Goal: Check status: Check status

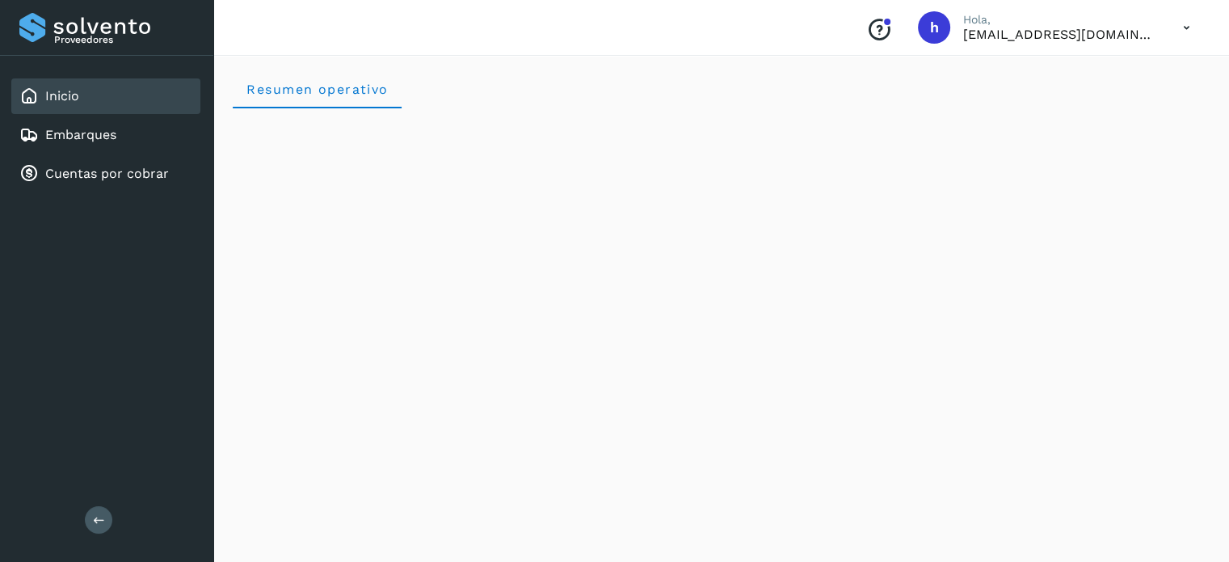
click at [103, 141] on link "Embarques" at bounding box center [80, 134] width 71 height 15
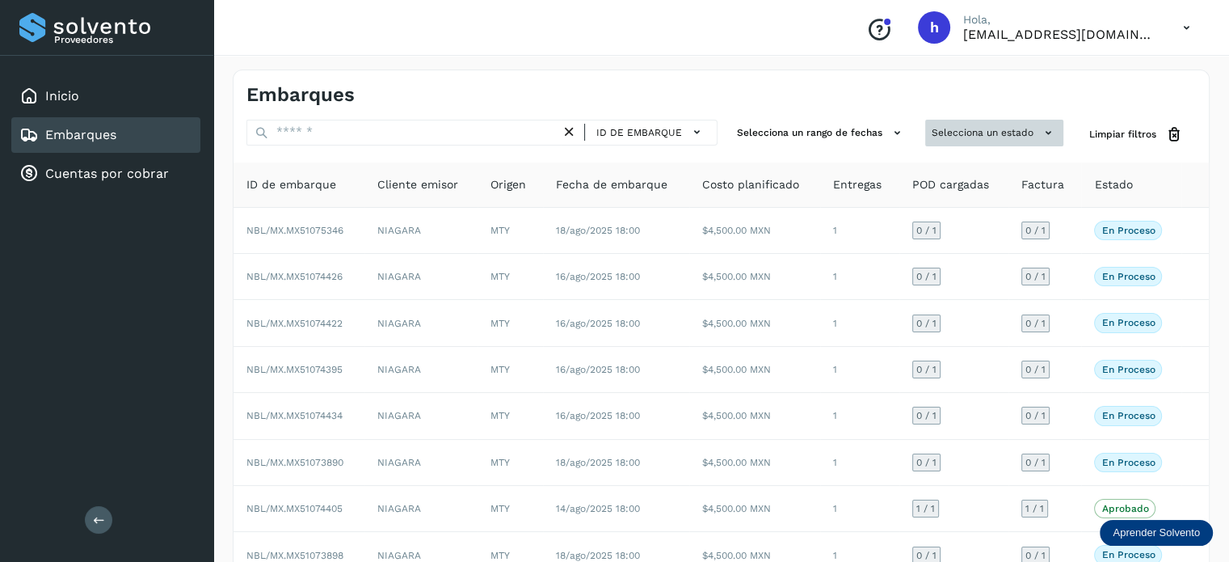
click at [1025, 132] on button "Selecciona un estado" at bounding box center [994, 133] width 138 height 27
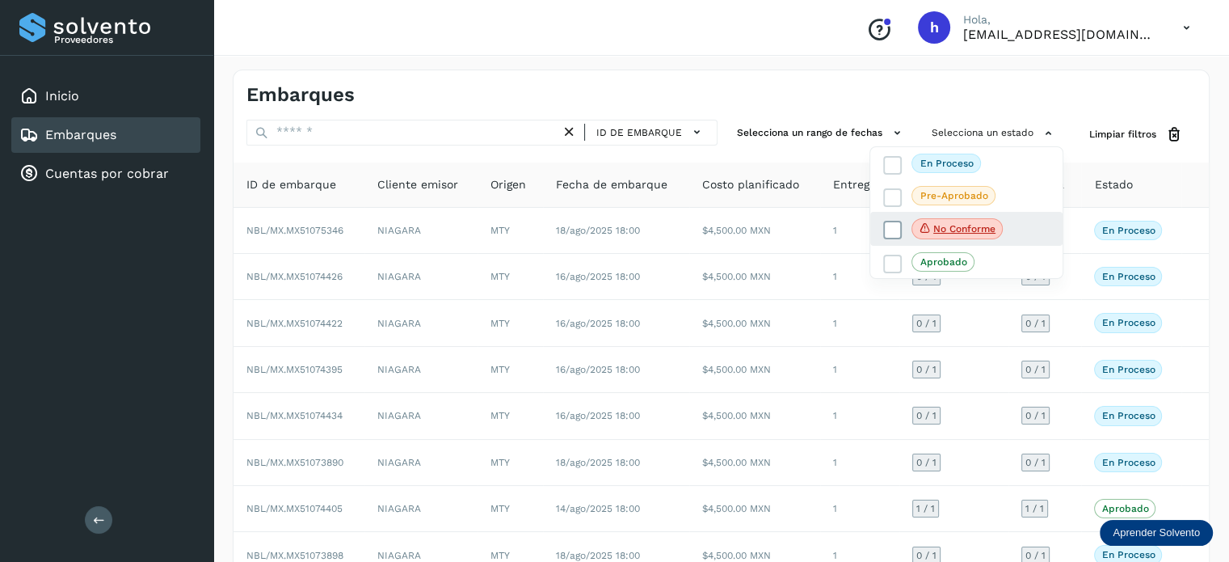
click at [886, 225] on icon at bounding box center [893, 230] width 16 height 16
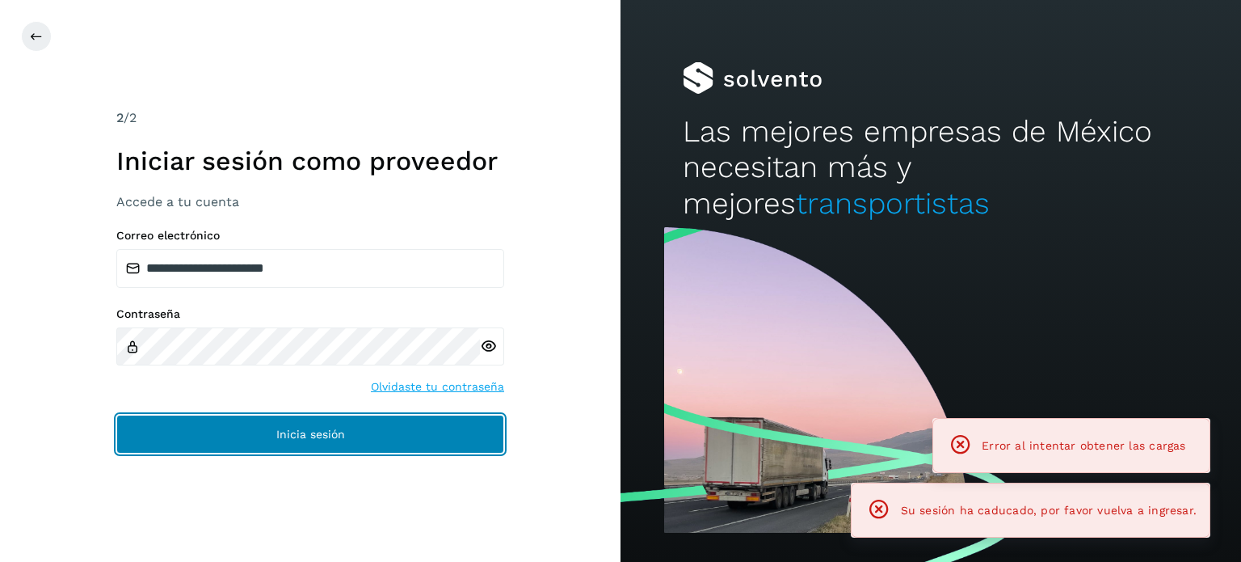
click at [381, 440] on button "Inicia sesión" at bounding box center [310, 434] width 388 height 39
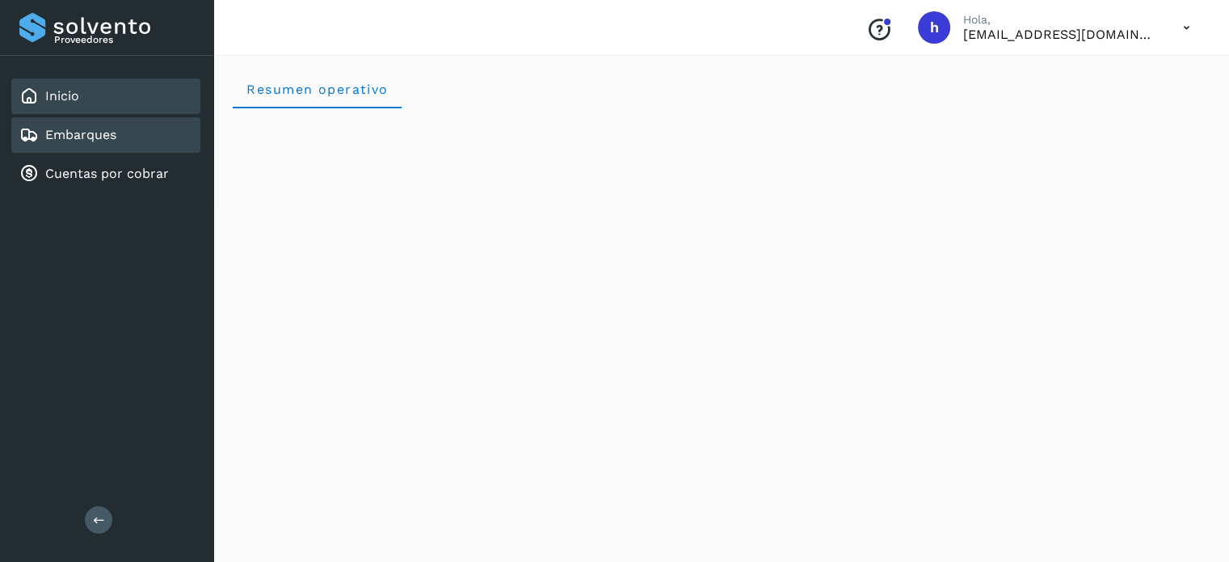
click at [159, 121] on div "Embarques" at bounding box center [105, 135] width 189 height 36
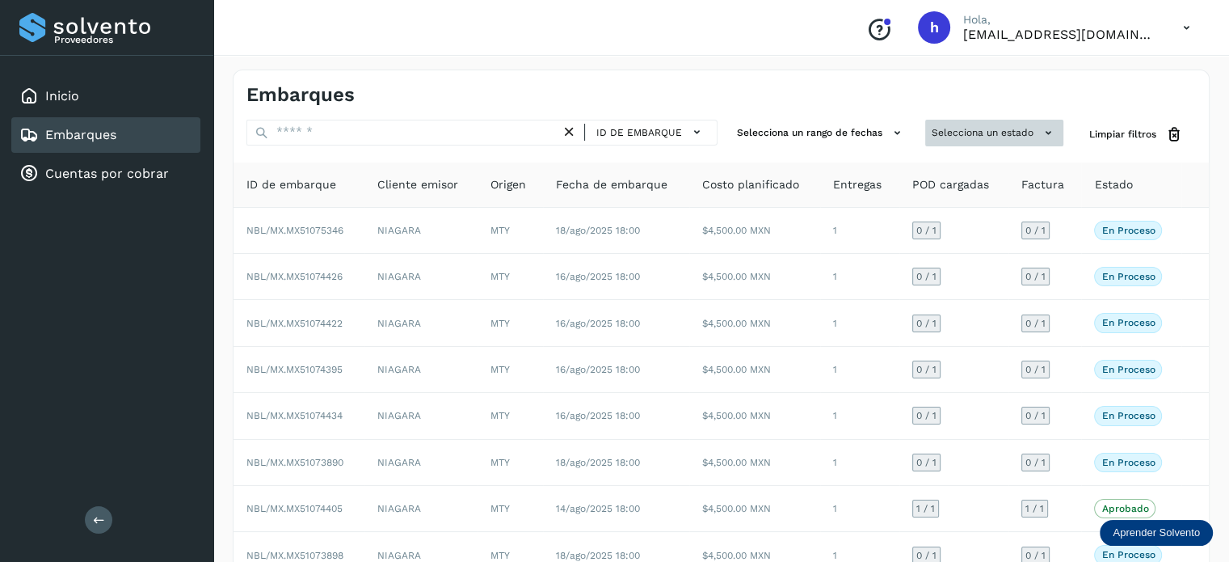
click at [1018, 125] on button "Selecciona un estado" at bounding box center [994, 133] width 138 height 27
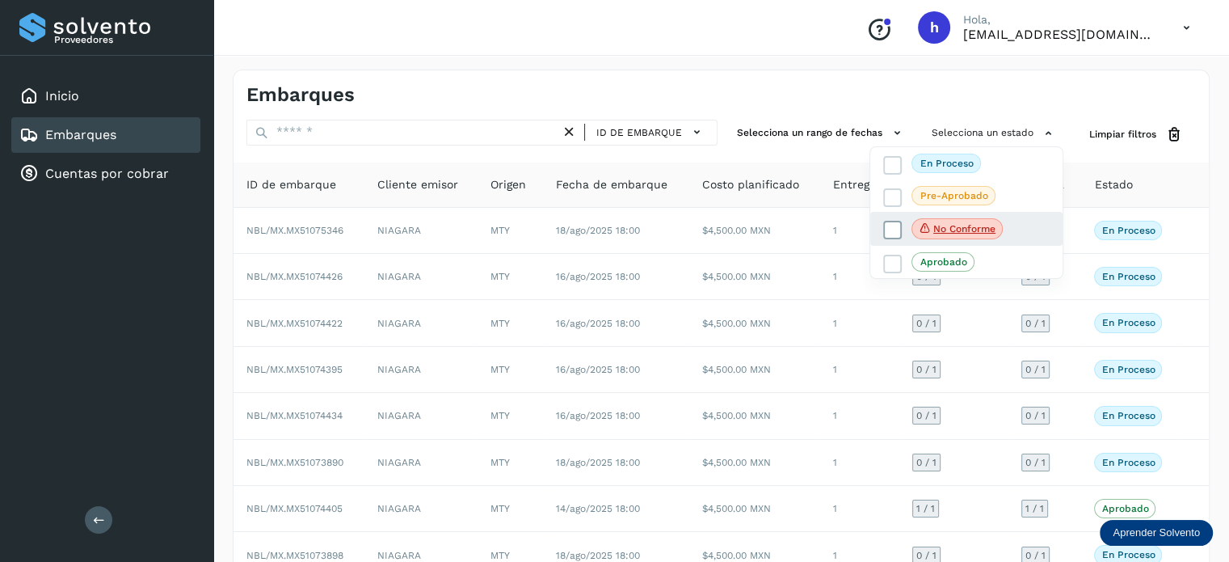
click at [895, 225] on icon at bounding box center [893, 230] width 16 height 16
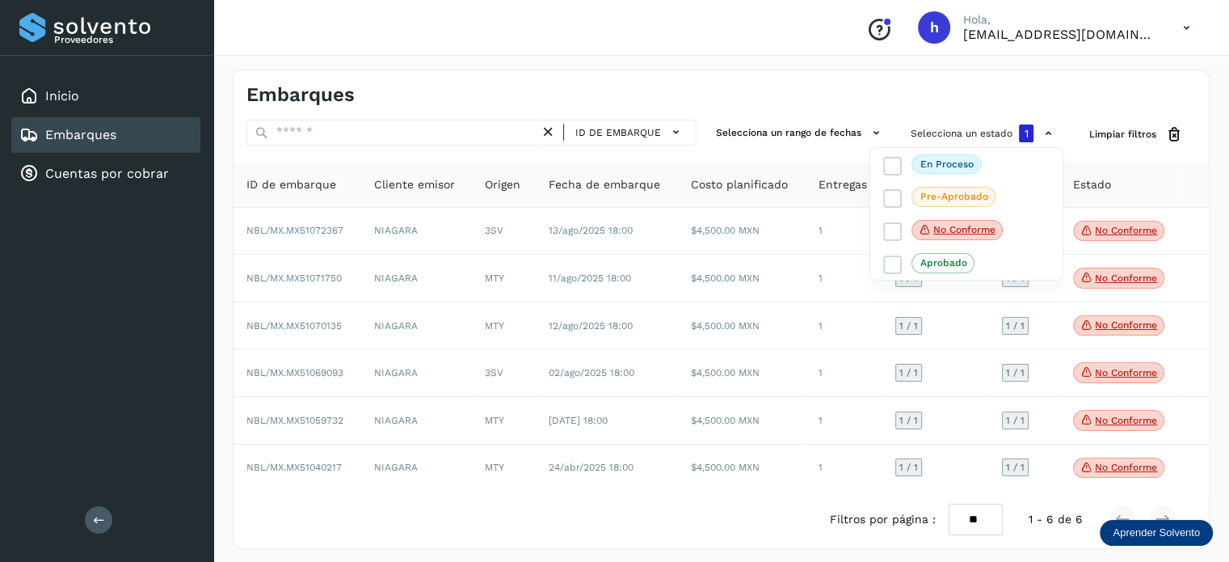
click at [731, 73] on div at bounding box center [614, 281] width 1229 height 562
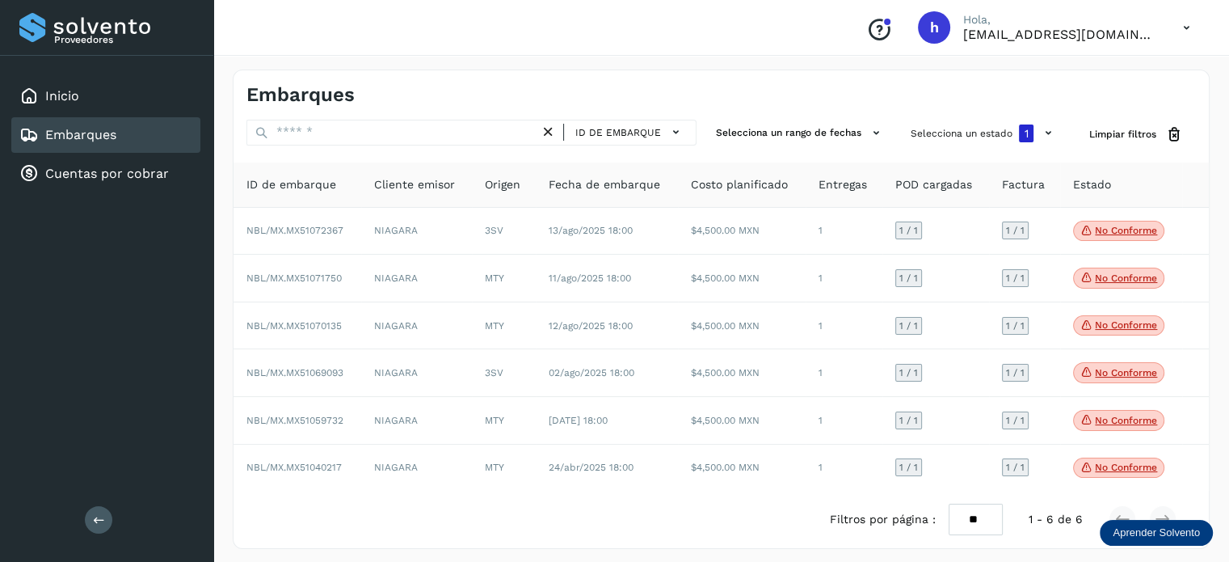
click at [646, 78] on div "Embarques" at bounding box center [722, 88] width 976 height 36
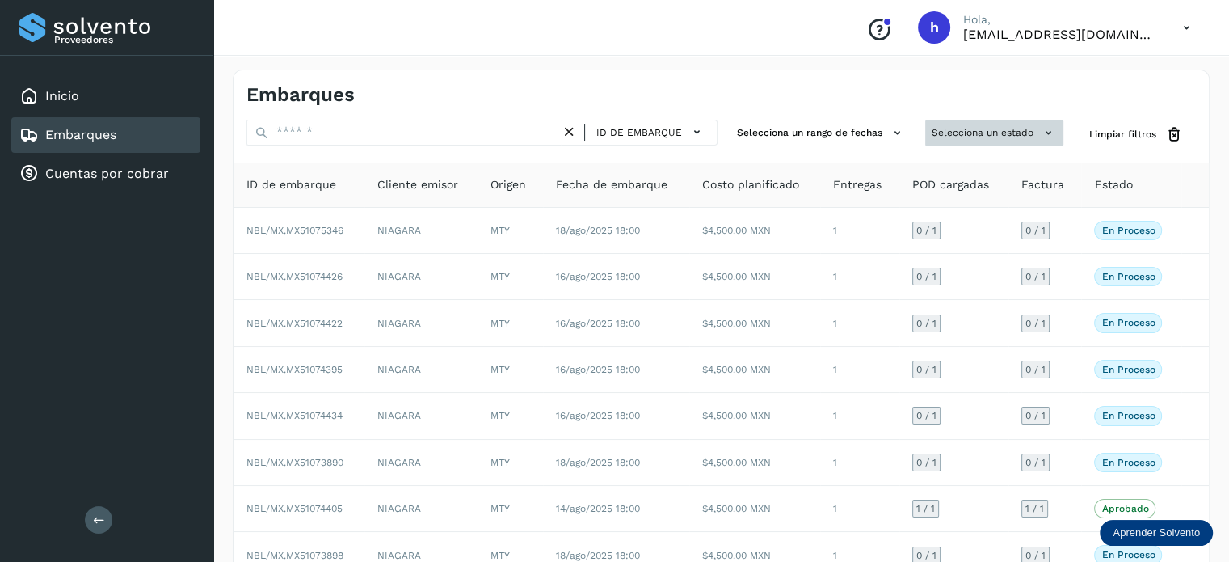
click at [973, 125] on button "Selecciona un estado" at bounding box center [994, 133] width 138 height 27
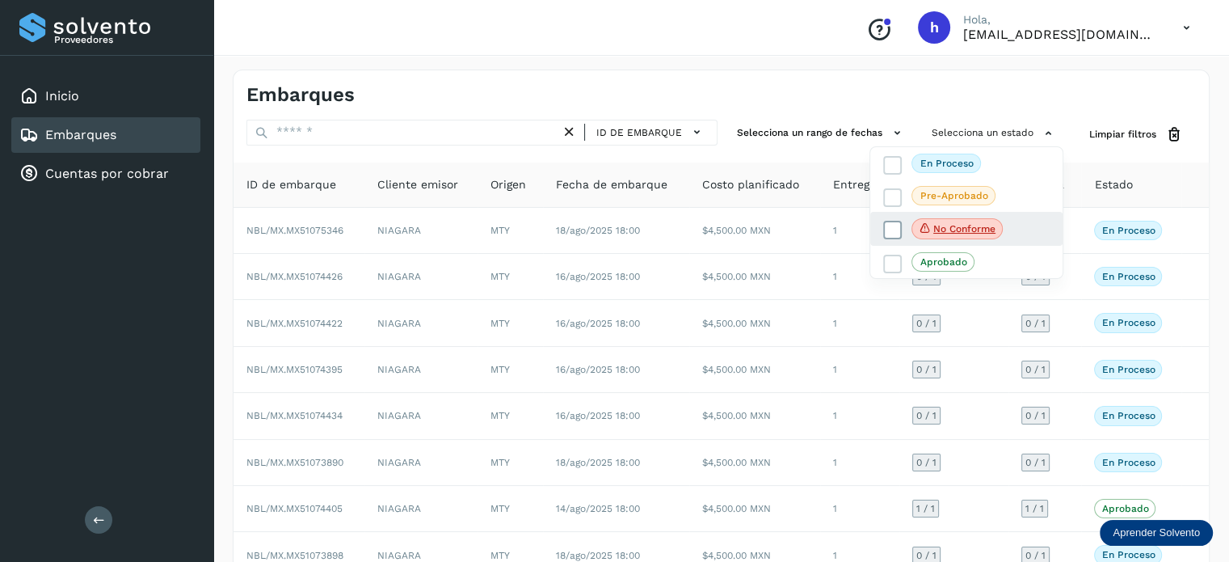
click at [889, 230] on icon at bounding box center [893, 230] width 16 height 16
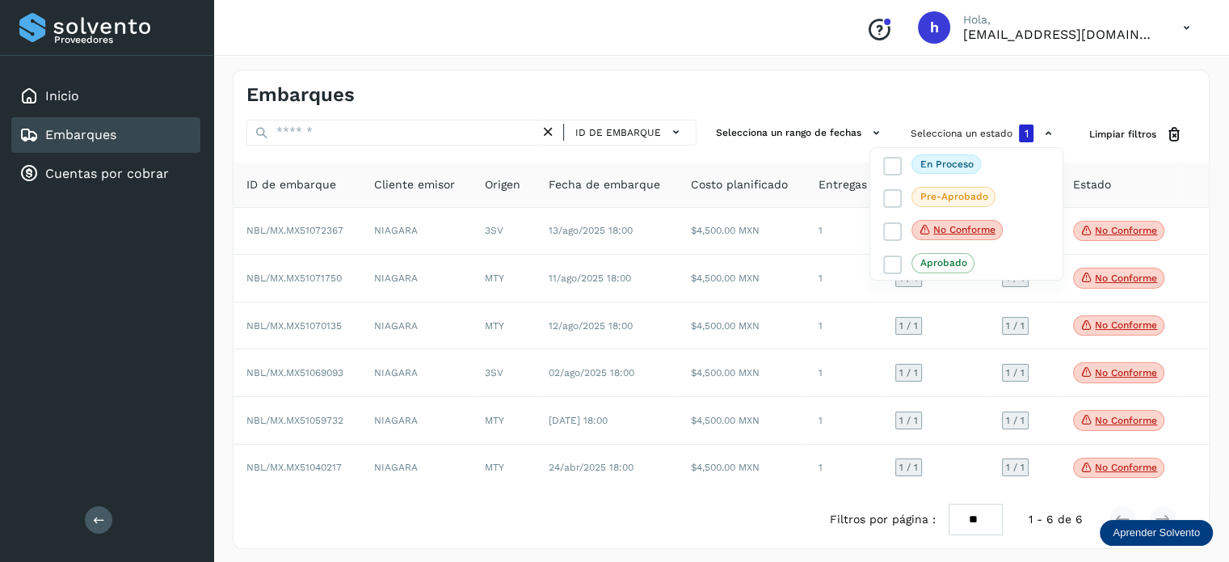
click at [782, 109] on div at bounding box center [614, 281] width 1229 height 562
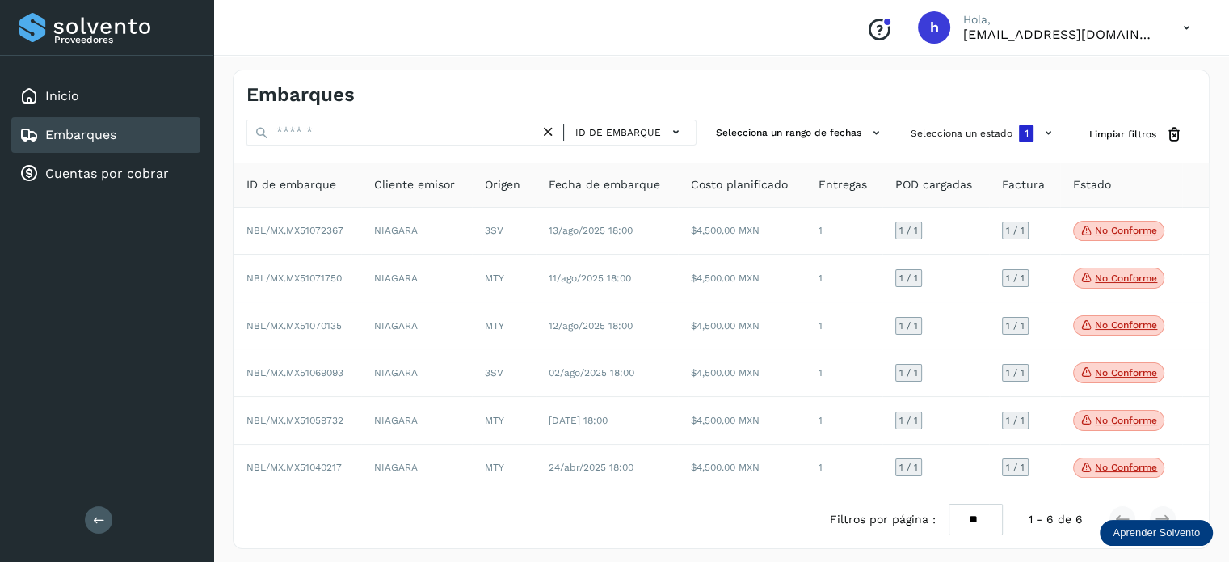
click at [710, 516] on div "Filtros por página : ** ** ** 1 - 6 de 6" at bounding box center [722, 519] width 976 height 57
